Goal: Task Accomplishment & Management: Manage account settings

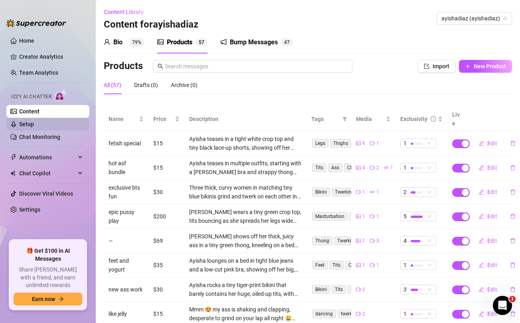
click at [22, 122] on link "Setup" at bounding box center [26, 124] width 15 height 6
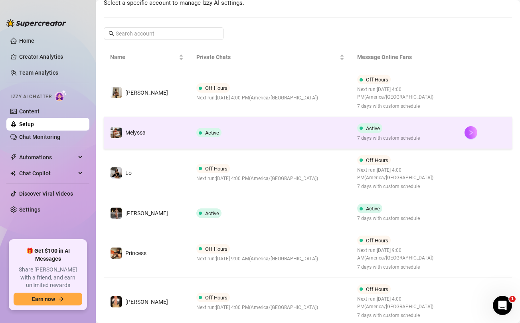
scroll to position [107, 0]
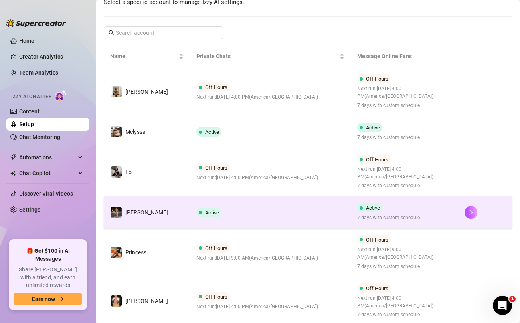
click at [284, 211] on td "Active" at bounding box center [270, 212] width 161 height 32
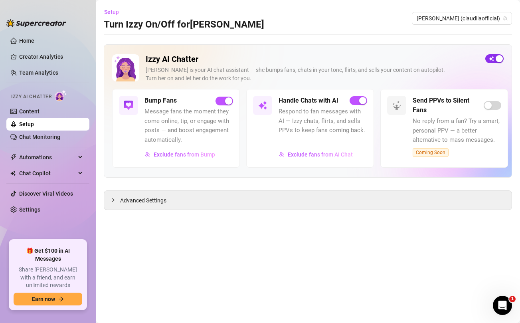
click at [495, 56] on span "button" at bounding box center [494, 58] width 18 height 9
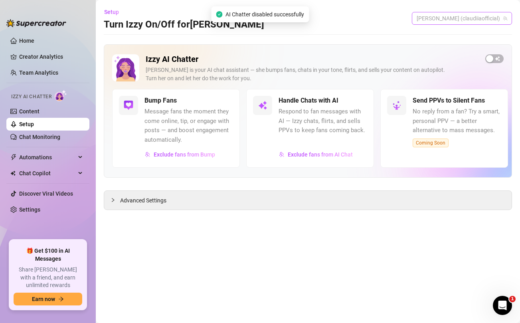
click at [468, 18] on span "[PERSON_NAME] (claudiiaofficial)" at bounding box center [461, 18] width 91 height 12
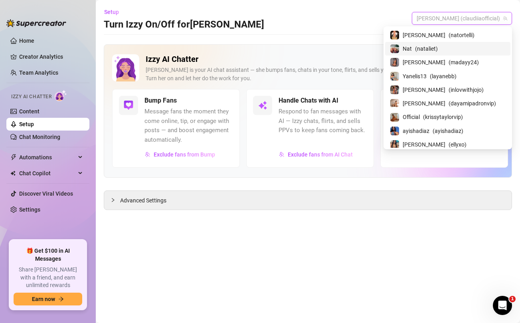
scroll to position [69, 0]
click at [443, 99] on span "[PERSON_NAME]" at bounding box center [424, 102] width 43 height 9
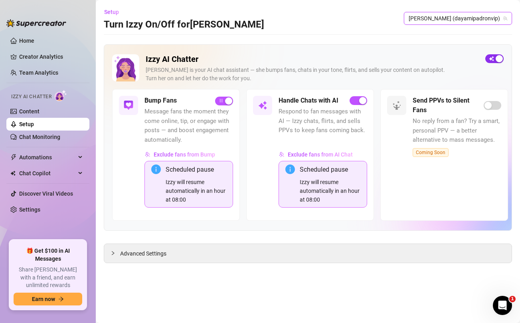
click at [495, 60] on span "button" at bounding box center [494, 58] width 18 height 9
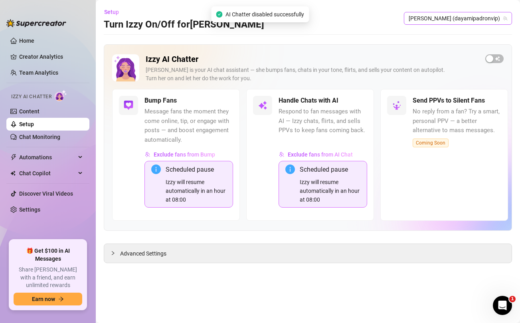
click at [488, 17] on span "[PERSON_NAME] (dayamipadronvip)" at bounding box center [458, 18] width 99 height 12
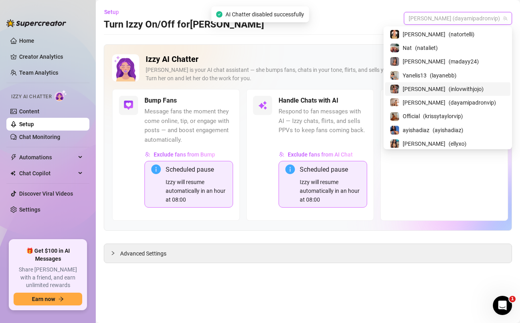
click at [448, 85] on span "( inlovwithjojo )" at bounding box center [465, 89] width 35 height 9
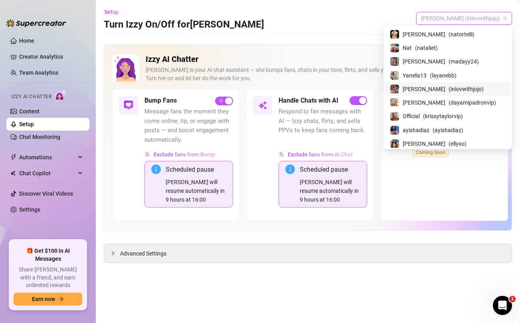
click at [474, 17] on span "[PERSON_NAME] (inlovwithjojo)" at bounding box center [464, 18] width 86 height 12
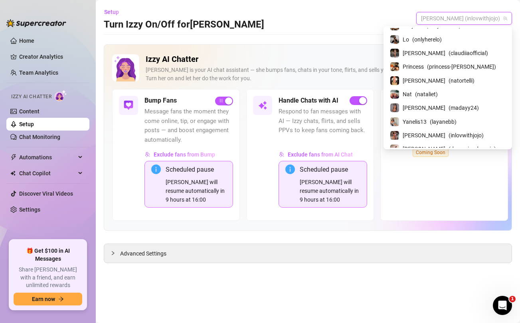
scroll to position [22, 0]
click at [436, 106] on span "[PERSON_NAME]" at bounding box center [424, 108] width 43 height 9
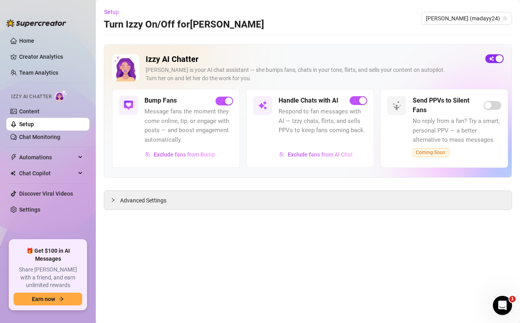
click at [492, 57] on span "button" at bounding box center [494, 58] width 18 height 9
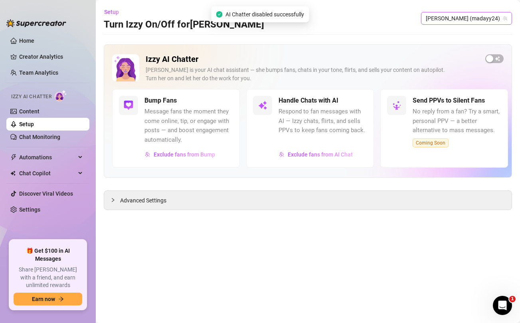
click at [485, 22] on span "[PERSON_NAME] (madayy24)" at bounding box center [466, 18] width 81 height 12
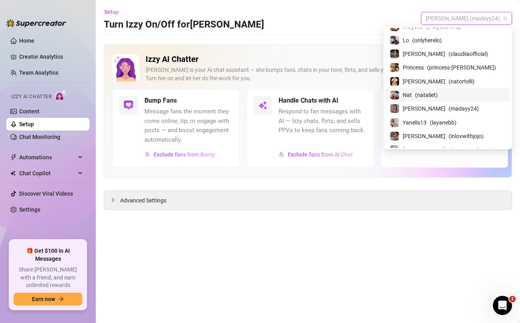
click at [438, 95] on span "( nataliet )" at bounding box center [426, 95] width 23 height 9
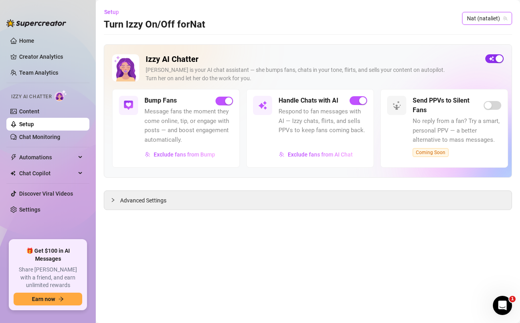
click at [495, 59] on button "button" at bounding box center [494, 58] width 18 height 9
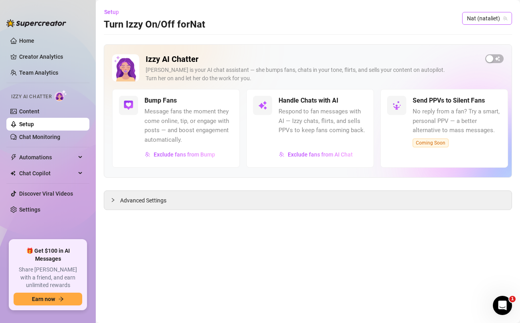
click at [495, 16] on span "Nat (nataliet)" at bounding box center [487, 18] width 40 height 12
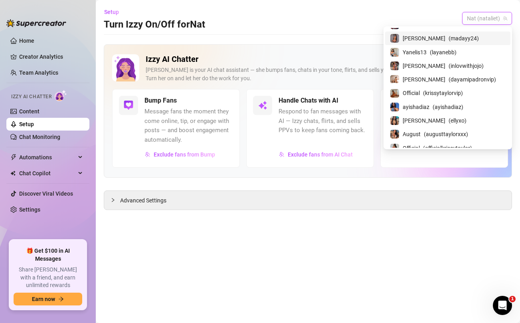
scroll to position [93, 0]
click at [429, 105] on span "ayishadiaz" at bounding box center [416, 106] width 27 height 9
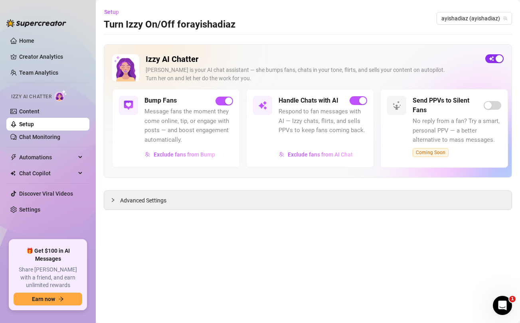
click at [494, 58] on button "button" at bounding box center [494, 58] width 18 height 9
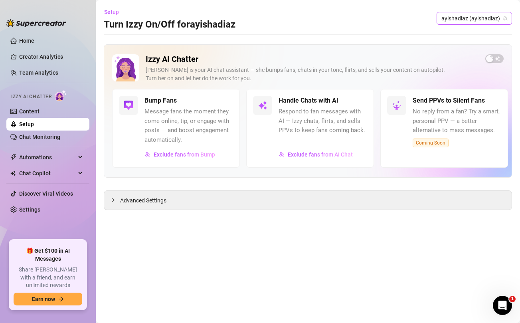
click at [475, 18] on span "ayishadiaz (ayishadiaz)" at bounding box center [474, 18] width 66 height 12
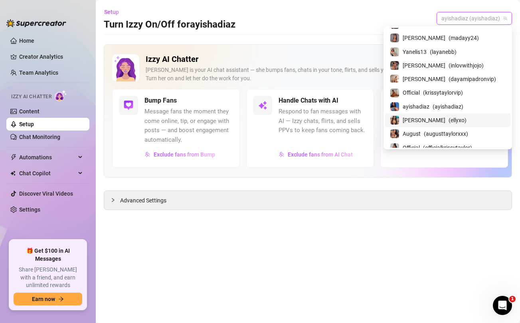
click at [445, 119] on span "[PERSON_NAME]" at bounding box center [424, 120] width 43 height 9
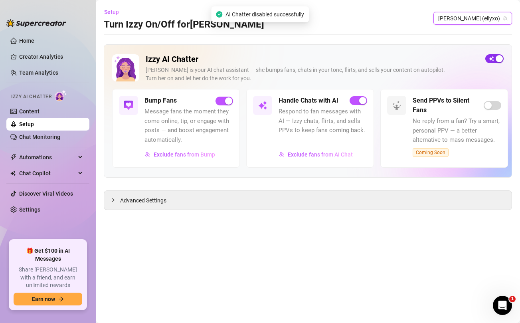
click at [493, 57] on span "button" at bounding box center [494, 58] width 18 height 9
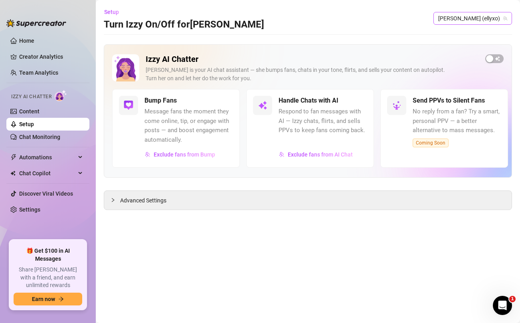
click at [473, 19] on span "[PERSON_NAME] (ellyxo)" at bounding box center [472, 18] width 69 height 12
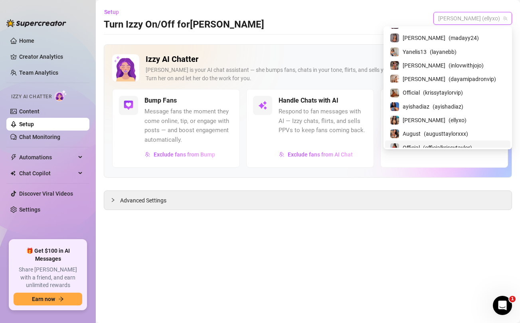
click at [351, 214] on main "Setup Turn Izzy On/Off for [PERSON_NAME] [PERSON_NAME] (ellyxo) Izzy AI Chatter…" at bounding box center [308, 161] width 424 height 323
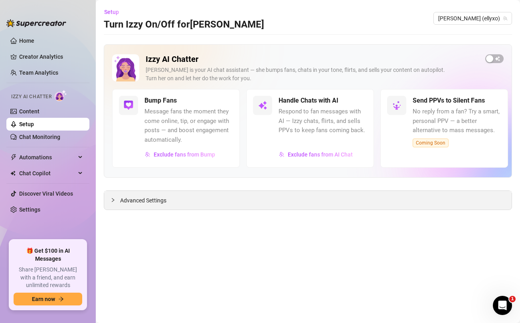
click at [112, 201] on icon "collapsed" at bounding box center [113, 199] width 5 height 5
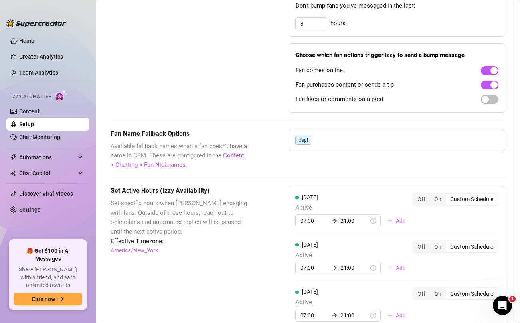
scroll to position [609, 0]
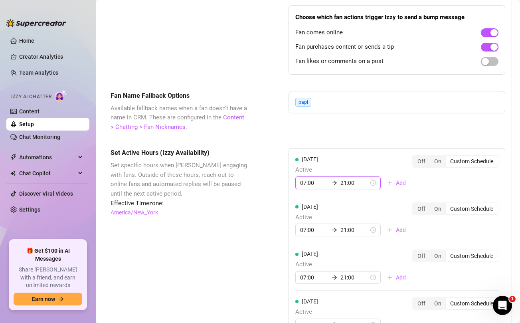
click at [304, 186] on input "07:00" at bounding box center [314, 182] width 28 height 9
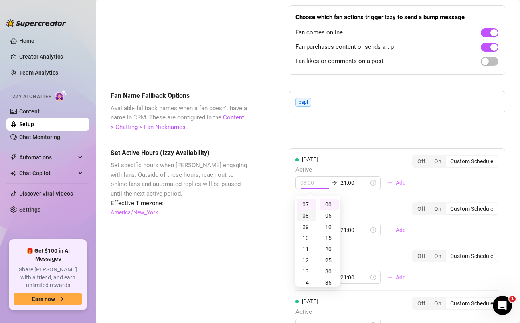
click at [308, 213] on div "08" at bounding box center [306, 215] width 19 height 11
type input "08:00"
click at [383, 201] on div "[DATE] Active 08:00 21:00 Add Off On Custom Schedule [DATE] Active 07:00 21:00 …" at bounding box center [396, 317] width 217 height 338
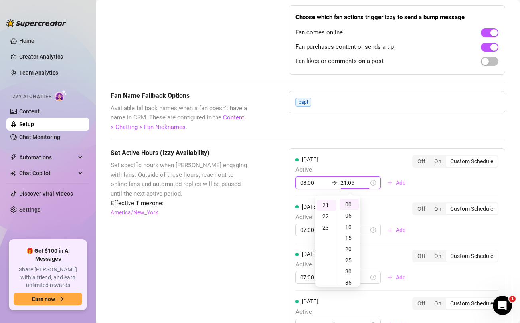
scroll to position [235, 0]
type input "21:00"
click at [303, 229] on div "[DATE] Active 08:00 21:00 Add Off On Custom Schedule [DATE] Active 07:00 21:00 …" at bounding box center [396, 317] width 217 height 338
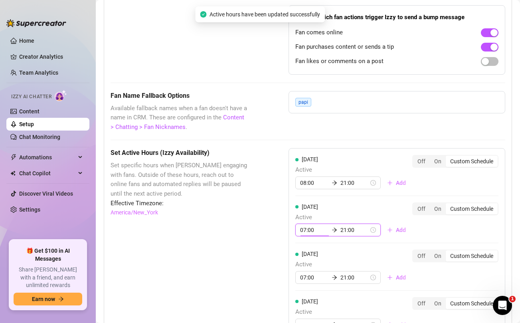
click at [305, 228] on input "07:00" at bounding box center [314, 229] width 28 height 9
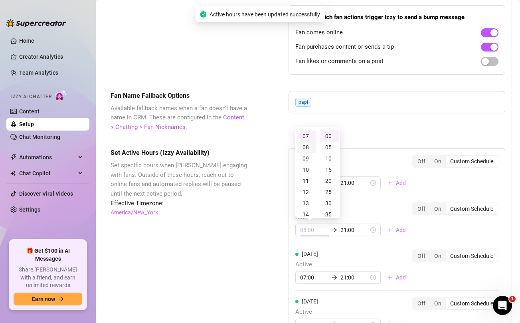
click at [306, 146] on div "08" at bounding box center [306, 147] width 19 height 11
type input "08:00"
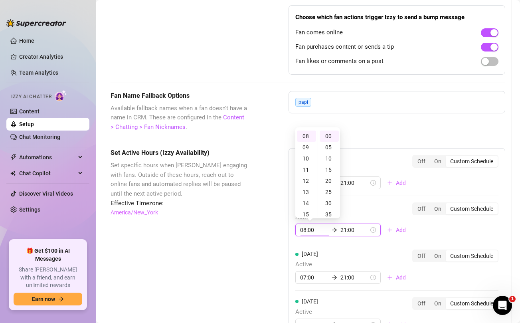
click at [306, 279] on div "[DATE] Active 08:00 21:00 Add Off On Custom Schedule [DATE] Active 08:00 21:00 …" at bounding box center [396, 317] width 217 height 338
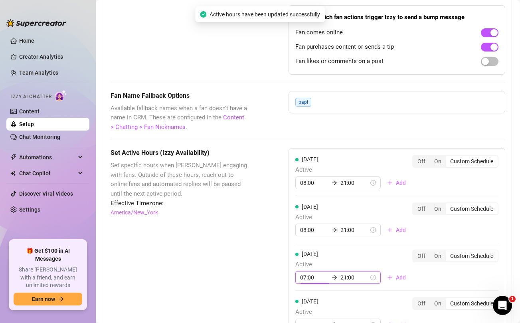
click at [305, 276] on input "07:00" at bounding box center [314, 277] width 28 height 9
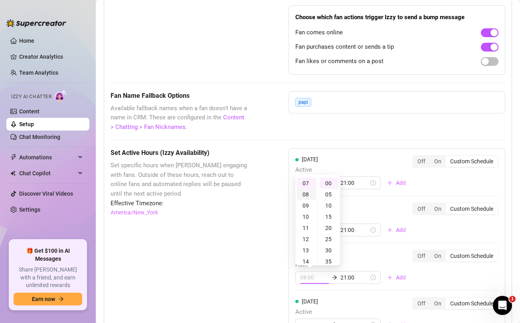
click at [304, 195] on div "08" at bounding box center [306, 194] width 19 height 11
type input "08:00"
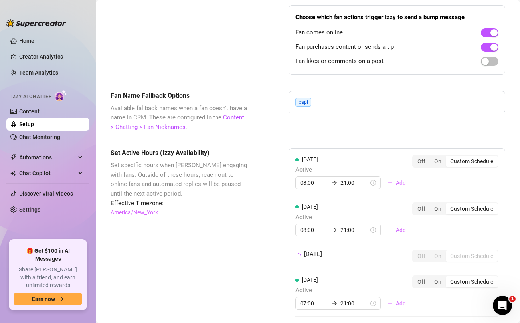
scroll to position [667, 0]
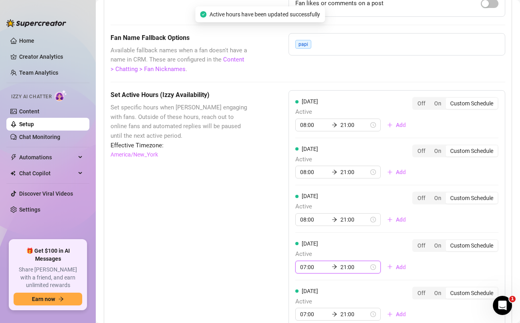
click at [306, 266] on input "07:00" at bounding box center [314, 266] width 28 height 9
click at [309, 185] on div "08" at bounding box center [306, 183] width 19 height 11
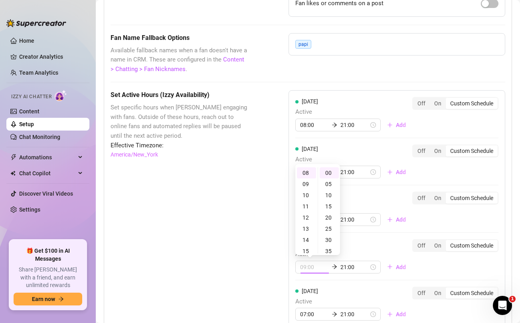
type input "08:00"
click at [231, 220] on div "Set Active Hours (Izzy Availability) Set specific hours when Izzy engaging with…" at bounding box center [180, 287] width 138 height 395
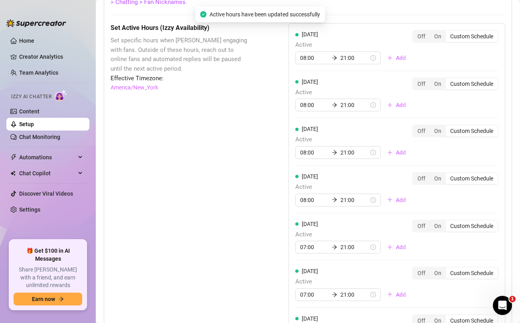
scroll to position [740, 0]
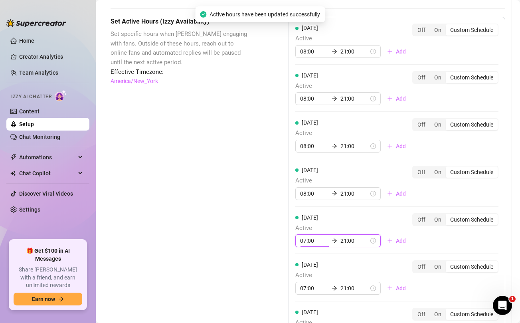
click at [304, 240] on input "07:00" at bounding box center [314, 240] width 28 height 9
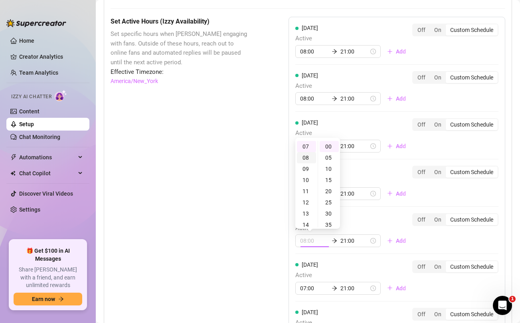
click at [306, 158] on div "08" at bounding box center [306, 157] width 19 height 11
type input "08:00"
click at [241, 199] on div "Set Active Hours (Izzy Availability) Set specific hours when Izzy engaging with…" at bounding box center [180, 214] width 138 height 395
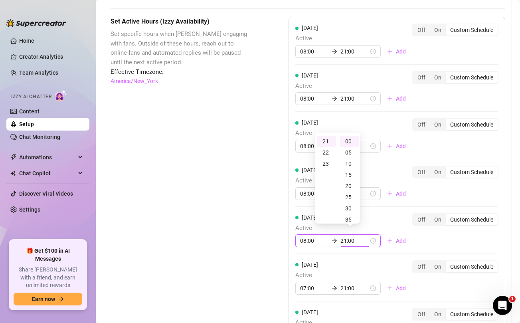
scroll to position [814, 0]
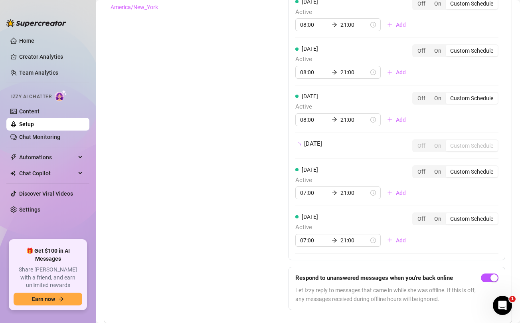
click at [241, 211] on div "Set Active Hours (Izzy Availability) Set specific hours when Izzy engaging with…" at bounding box center [180, 129] width 138 height 373
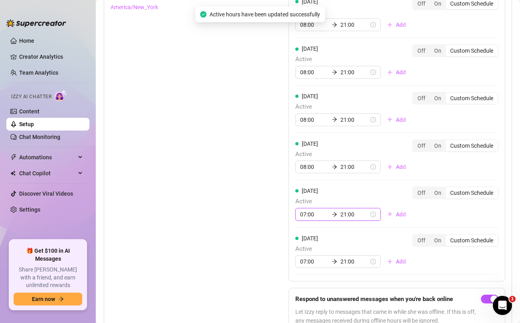
click at [303, 214] on input "07:00" at bounding box center [314, 214] width 28 height 9
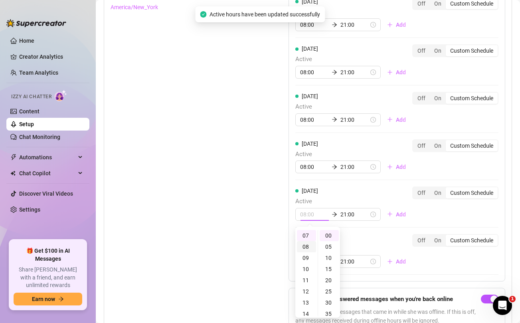
click at [303, 245] on div "08" at bounding box center [306, 246] width 19 height 11
type input "08:00"
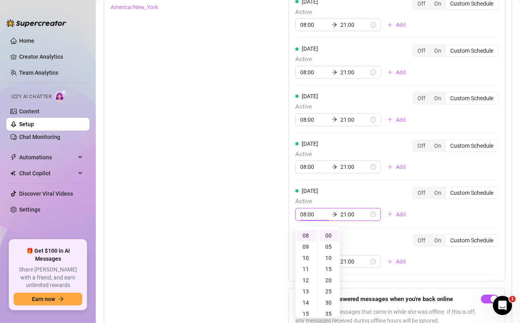
click at [254, 245] on div "Set Active Hours (Izzy Availability) Set specific hours when Izzy engaging with…" at bounding box center [308, 140] width 395 height 395
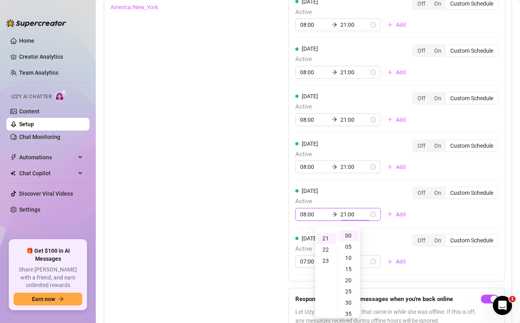
scroll to position [235, 0]
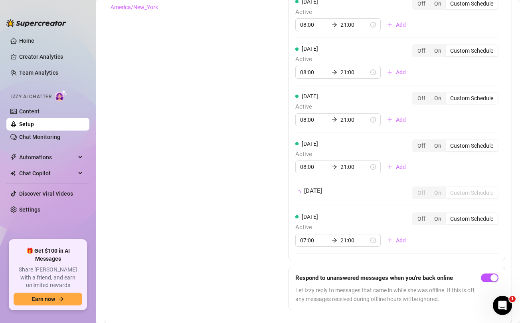
click at [266, 280] on div "Set Active Hours (Izzy Availability) Set specific hours when Izzy engaging with…" at bounding box center [308, 129] width 395 height 373
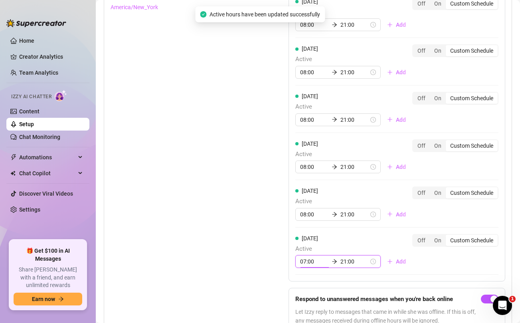
click at [301, 264] on input "07:00" at bounding box center [314, 261] width 28 height 9
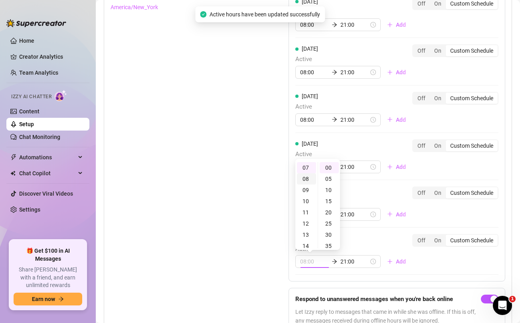
click at [306, 178] on div "08" at bounding box center [306, 178] width 19 height 11
type input "08:00"
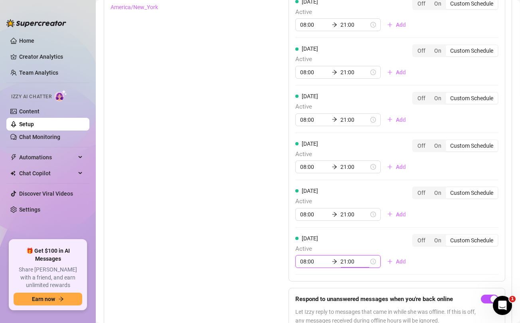
click at [228, 238] on div "Set Active Hours (Izzy Availability) Set specific hours when Izzy engaging with…" at bounding box center [180, 140] width 138 height 395
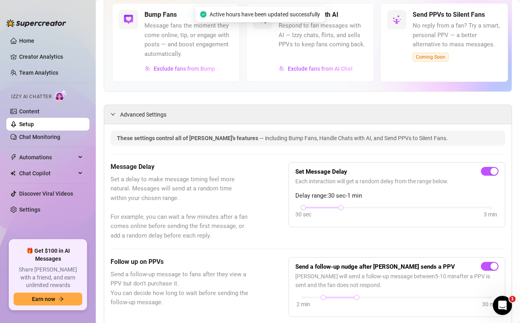
scroll to position [0, 0]
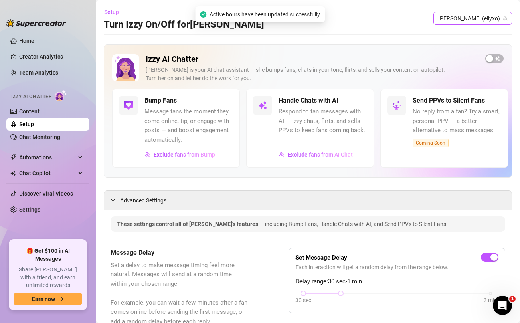
click at [490, 19] on span "[PERSON_NAME] (ellyxo)" at bounding box center [472, 18] width 69 height 12
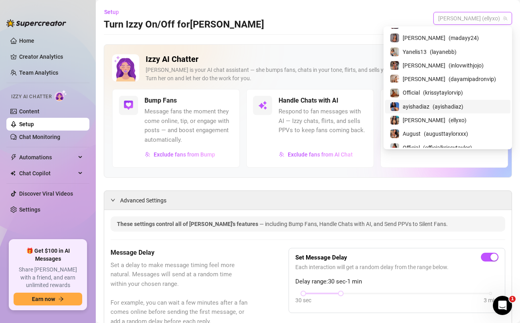
click at [429, 102] on span "ayishadiaz" at bounding box center [416, 106] width 27 height 9
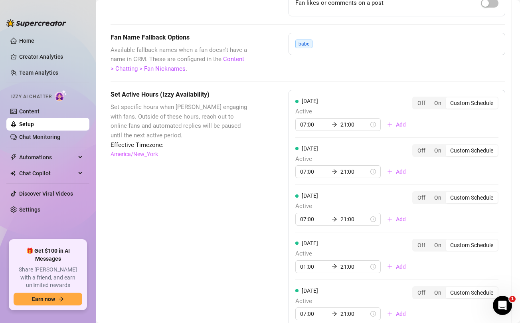
scroll to position [683, 0]
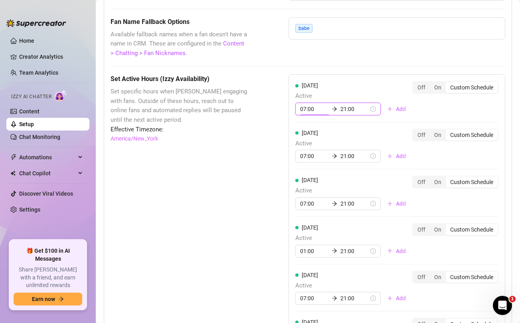
click at [304, 107] on input "07:00" at bounding box center [314, 109] width 28 height 9
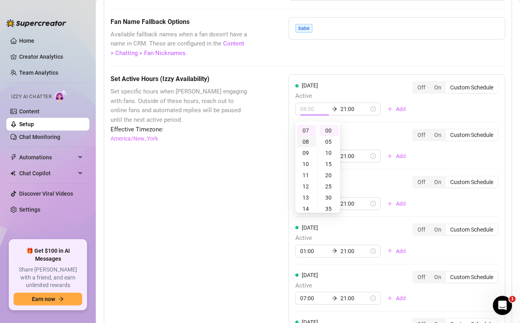
click at [308, 143] on div "08" at bounding box center [306, 141] width 19 height 11
type input "08:00"
click at [262, 151] on div "Set Active Hours (Izzy Availability) Set specific hours when Izzy engaging with…" at bounding box center [308, 271] width 395 height 395
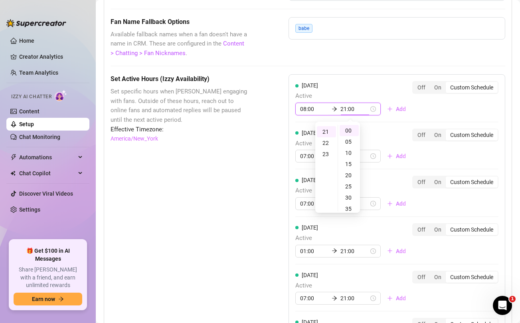
scroll to position [235, 0]
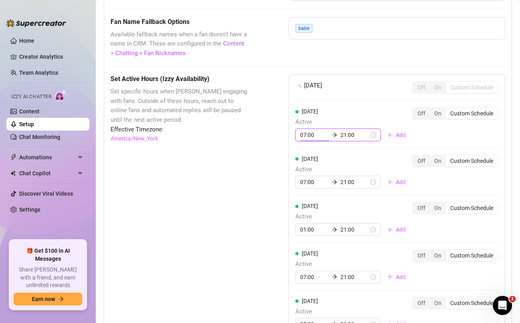
click at [304, 154] on div "[DATE] Off On Custom Schedule [DATE] Active 07:00 21:00 Add Off On Custom Sched…" at bounding box center [396, 232] width 217 height 317
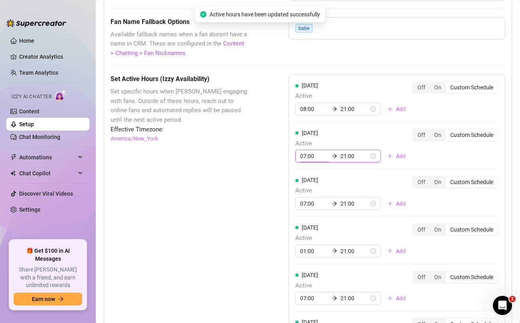
click at [304, 156] on input "07:00" at bounding box center [314, 156] width 28 height 9
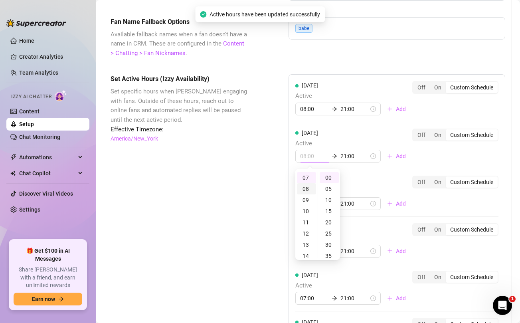
click at [305, 189] on div "08" at bounding box center [306, 188] width 19 height 11
type input "08:00"
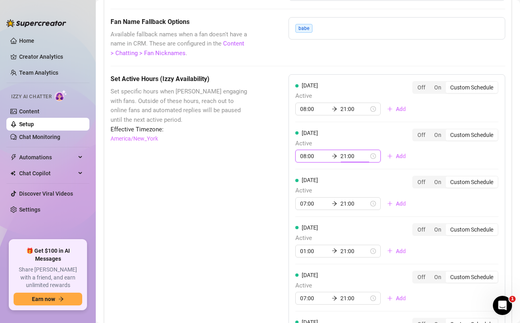
click at [258, 201] on div "Set Active Hours (Izzy Availability) Set specific hours when Izzy engaging with…" at bounding box center [308, 271] width 395 height 395
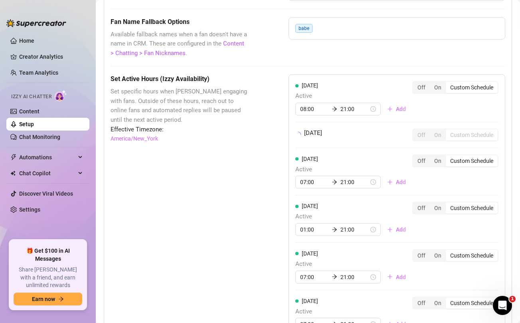
click at [280, 222] on div "Set Active Hours (Izzy Availability) Set specific hours when Izzy engaging with…" at bounding box center [308, 260] width 395 height 373
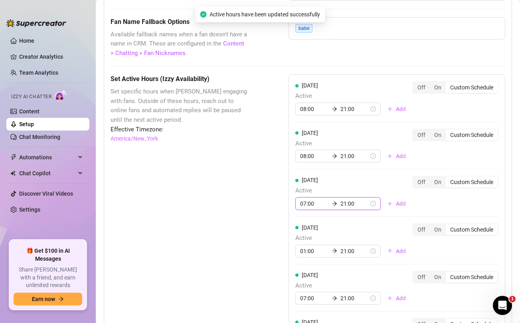
click at [304, 204] on input "07:00" at bounding box center [314, 203] width 28 height 9
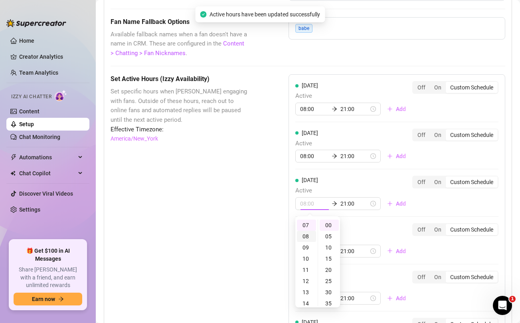
click at [305, 233] on div "08" at bounding box center [306, 236] width 19 height 11
type input "08:00"
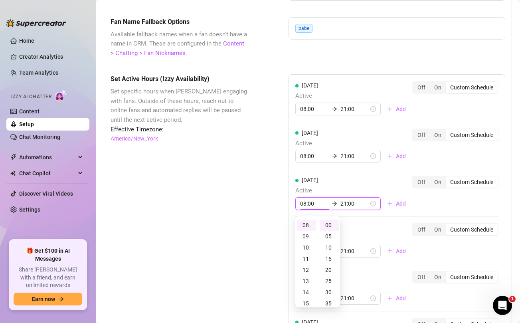
click at [259, 235] on div "Set Active Hours (Izzy Availability) Set specific hours when Izzy engaging with…" at bounding box center [308, 271] width 395 height 395
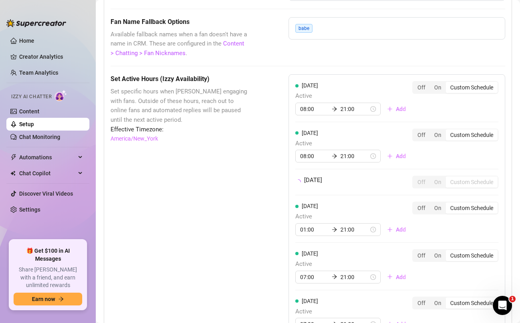
click at [283, 264] on div "Set Active Hours (Izzy Availability) Set specific hours when Izzy engaging with…" at bounding box center [308, 260] width 395 height 373
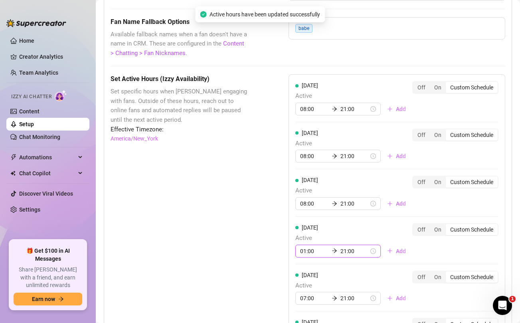
click at [302, 253] on input "01:00" at bounding box center [314, 251] width 28 height 9
click at [307, 235] on div "08" at bounding box center [306, 234] width 19 height 11
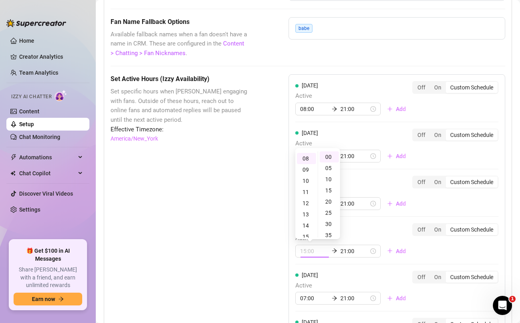
type input "08:00"
click at [257, 260] on div "Set Active Hours (Izzy Availability) Set specific hours when Izzy engaging with…" at bounding box center [308, 271] width 395 height 395
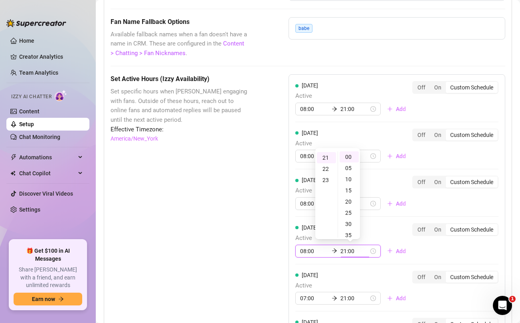
scroll to position [235, 0]
click at [257, 260] on div "Set Active Hours (Izzy Availability) Set specific hours when Izzy engaging with…" at bounding box center [308, 271] width 395 height 395
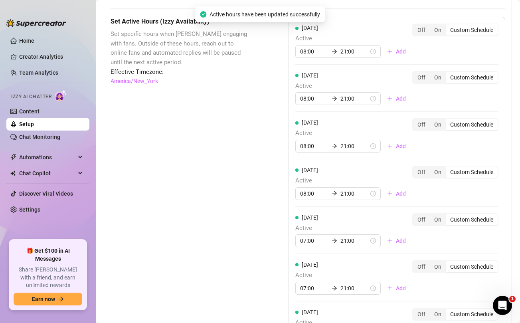
scroll to position [752, 0]
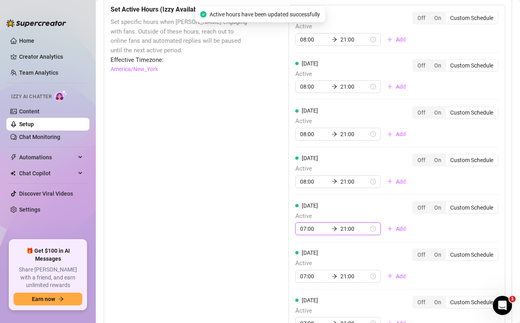
click at [304, 229] on input "07:00" at bounding box center [314, 228] width 28 height 9
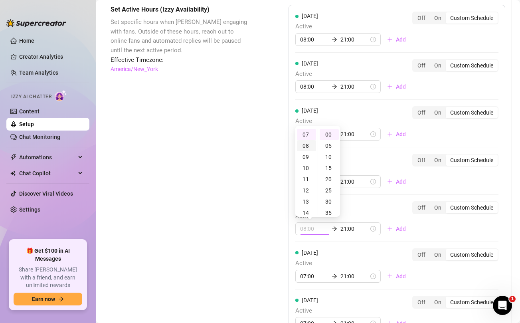
click at [309, 145] on div "08" at bounding box center [306, 145] width 19 height 11
type input "08:00"
click at [251, 192] on div "Set Active Hours (Izzy Availability) Set specific hours when Izzy engaging with…" at bounding box center [308, 202] width 395 height 395
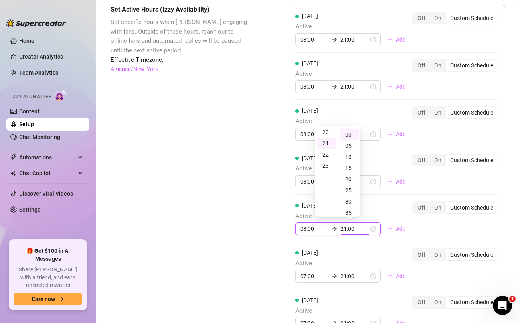
scroll to position [235, 0]
click at [251, 192] on div "Set Active Hours (Izzy Availability) Set specific hours when Izzy engaging with…" at bounding box center [308, 202] width 395 height 395
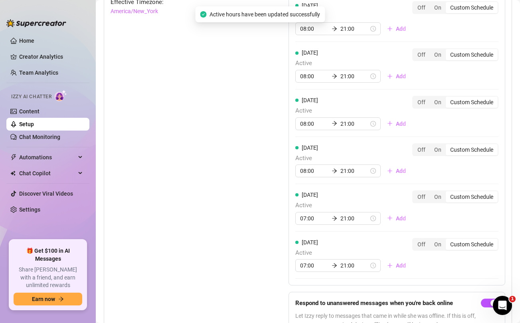
scroll to position [829, 0]
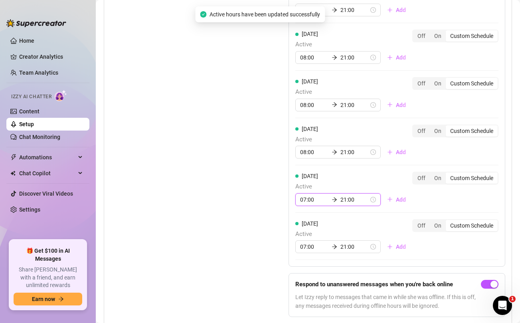
click at [304, 200] on input "07:00" at bounding box center [314, 199] width 28 height 9
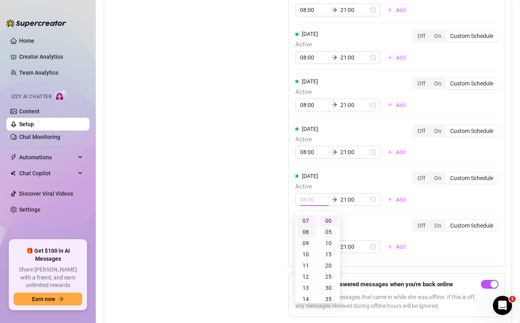
click at [305, 231] on div "08" at bounding box center [306, 231] width 19 height 11
type input "08:00"
click at [264, 231] on div "Set Active Hours (Izzy Availability) Set specific hours when Izzy engaging with…" at bounding box center [308, 125] width 395 height 395
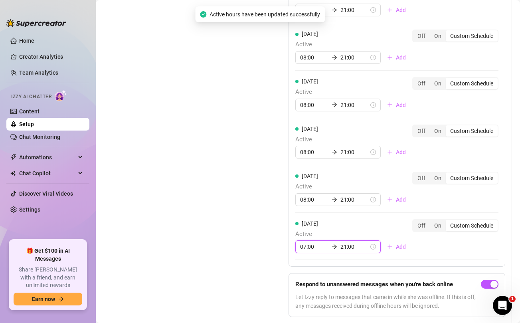
click at [304, 248] on input "07:00" at bounding box center [314, 246] width 28 height 9
click at [308, 161] on div "08" at bounding box center [306, 163] width 19 height 11
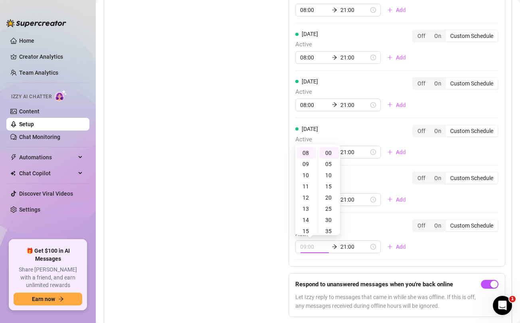
type input "08:00"
click at [248, 201] on div "Set Active Hours (Izzy Availability) Set specific hours when Izzy engaging with…" at bounding box center [180, 125] width 138 height 395
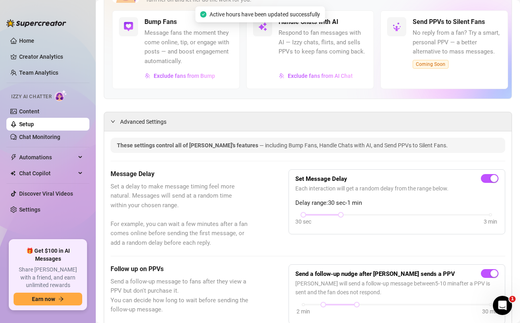
scroll to position [0, 0]
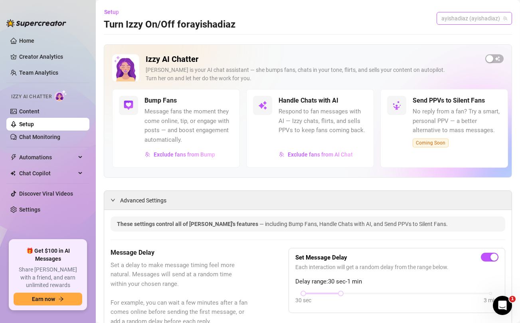
click at [470, 22] on span "ayishadiaz (ayishadiaz)" at bounding box center [474, 18] width 66 height 12
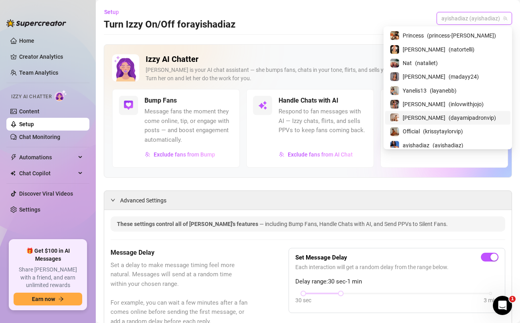
scroll to position [71, 0]
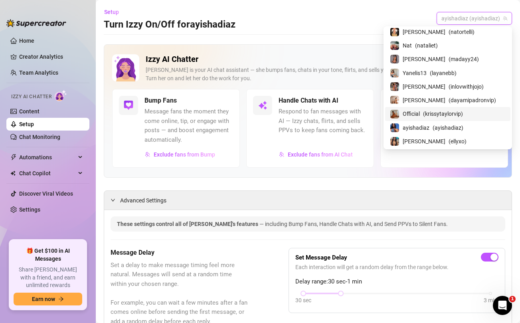
click at [420, 111] on span "Official" at bounding box center [411, 113] width 17 height 9
